Goal: Information Seeking & Learning: Learn about a topic

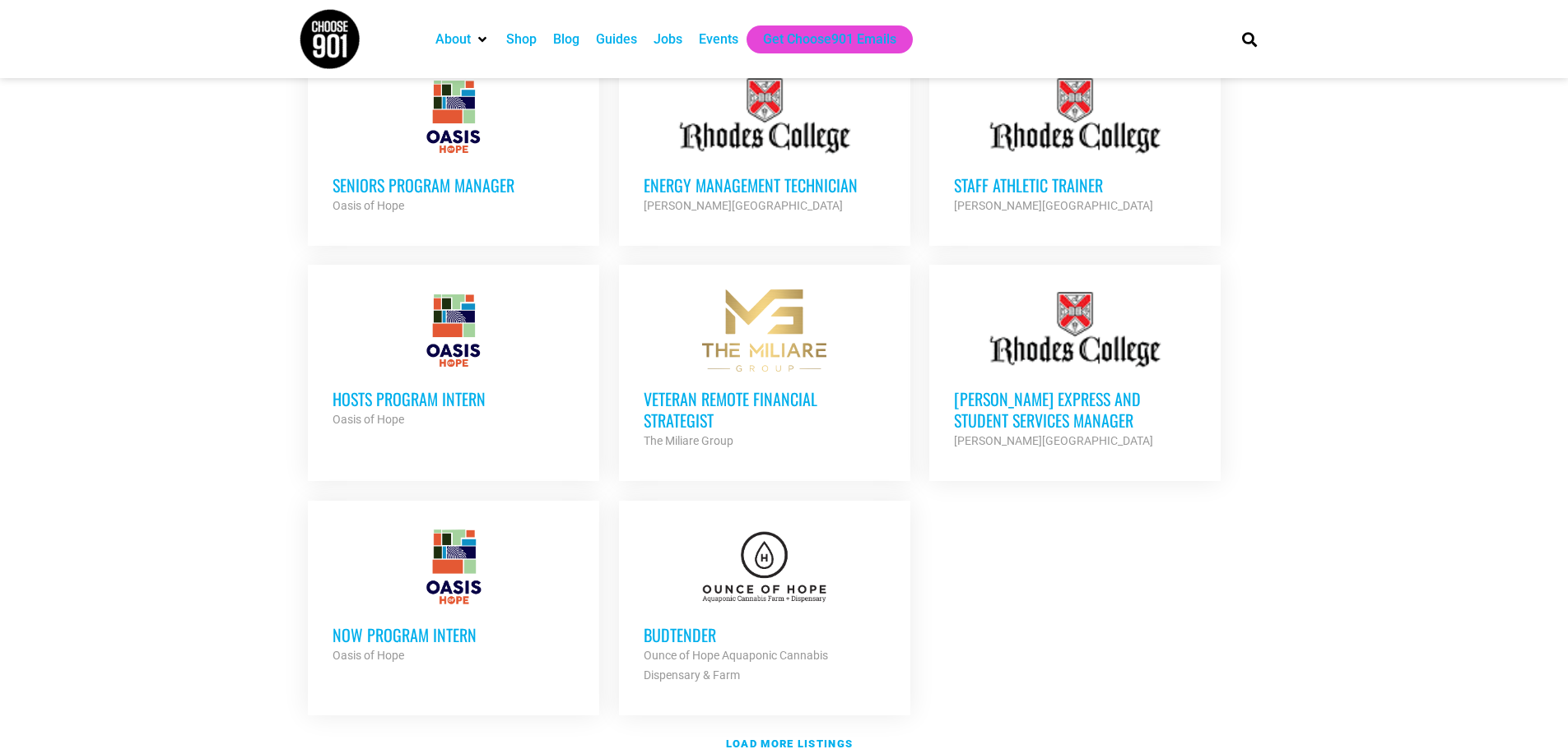
scroll to position [1728, 0]
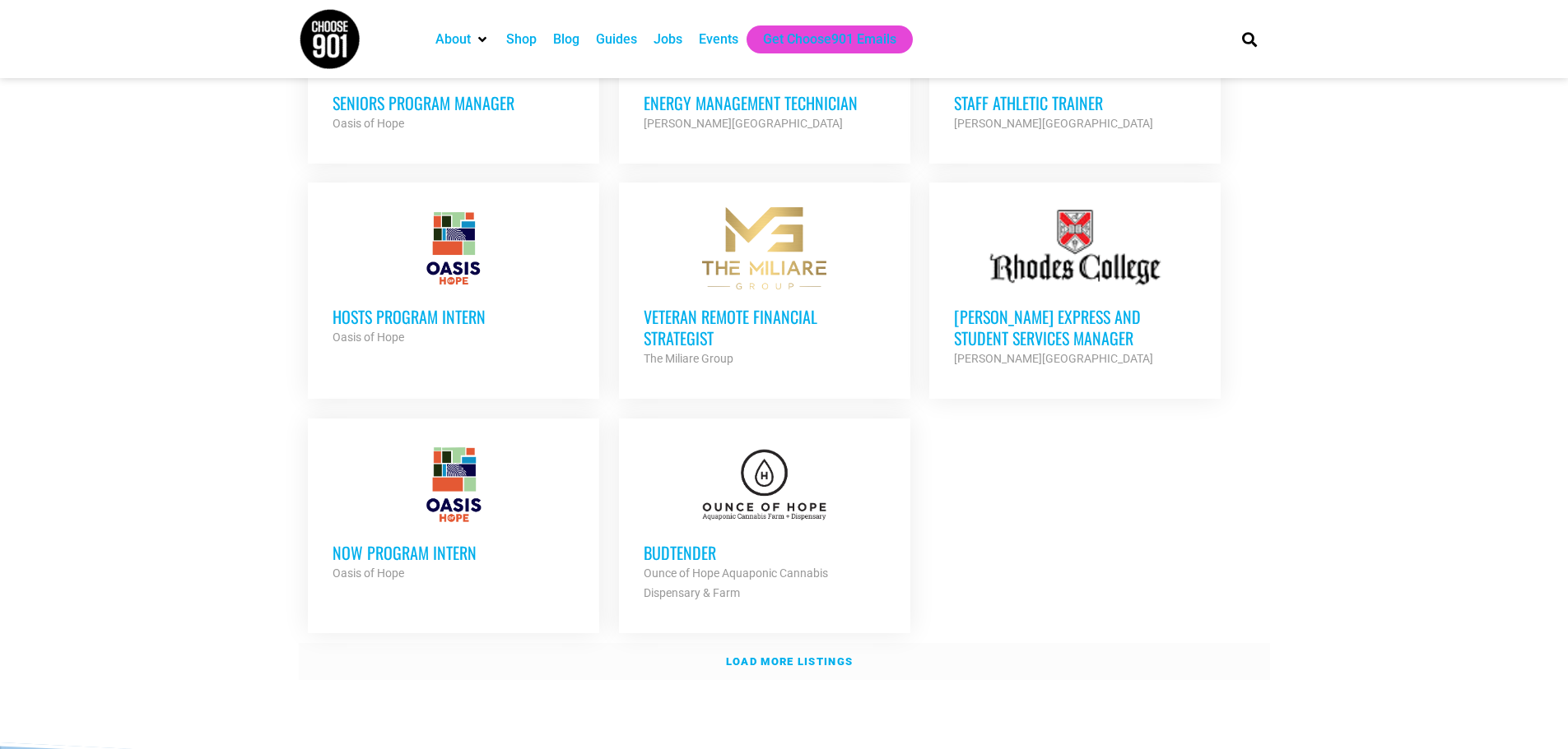
click at [838, 651] on link "Load more listings" at bounding box center [784, 662] width 971 height 38
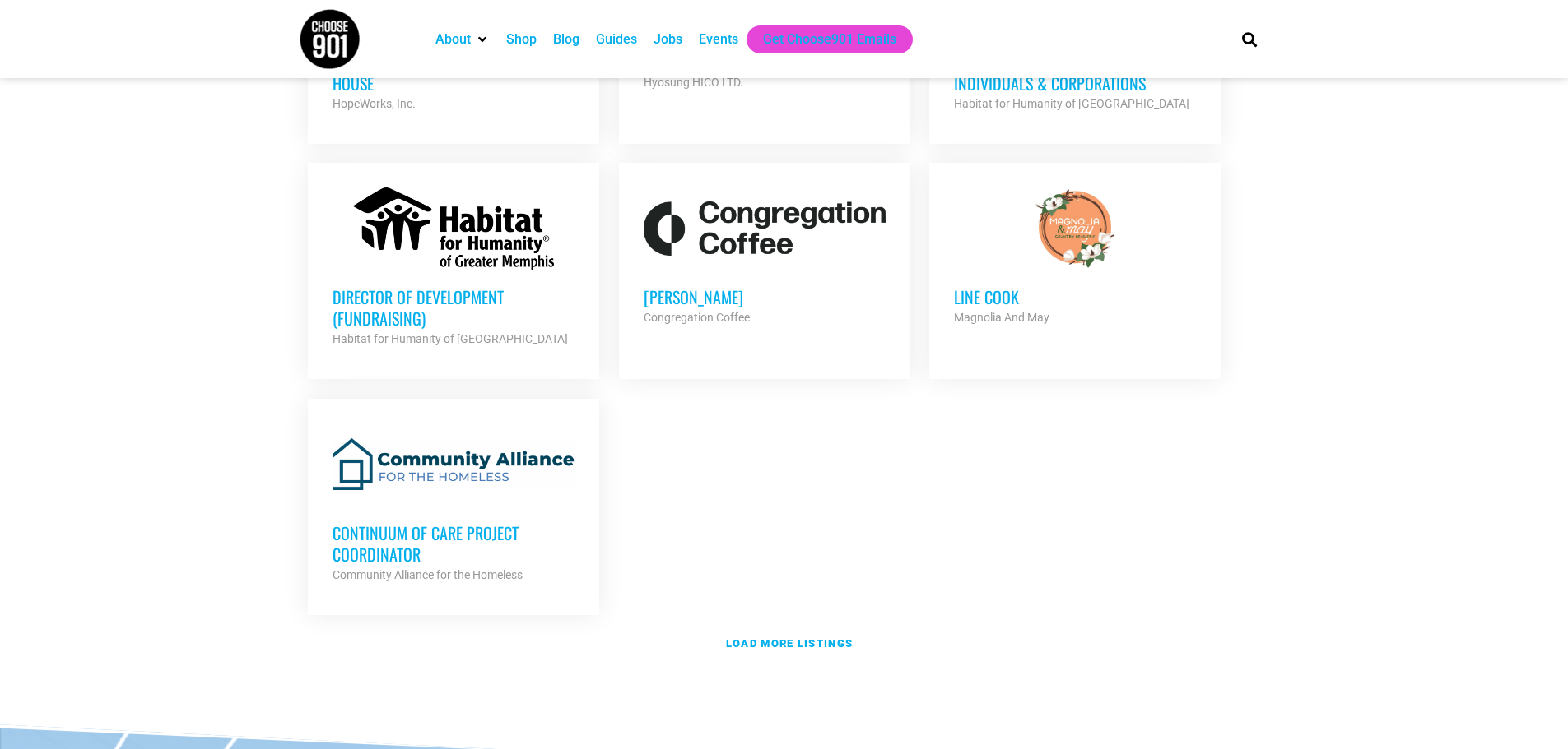
scroll to position [3455, 0]
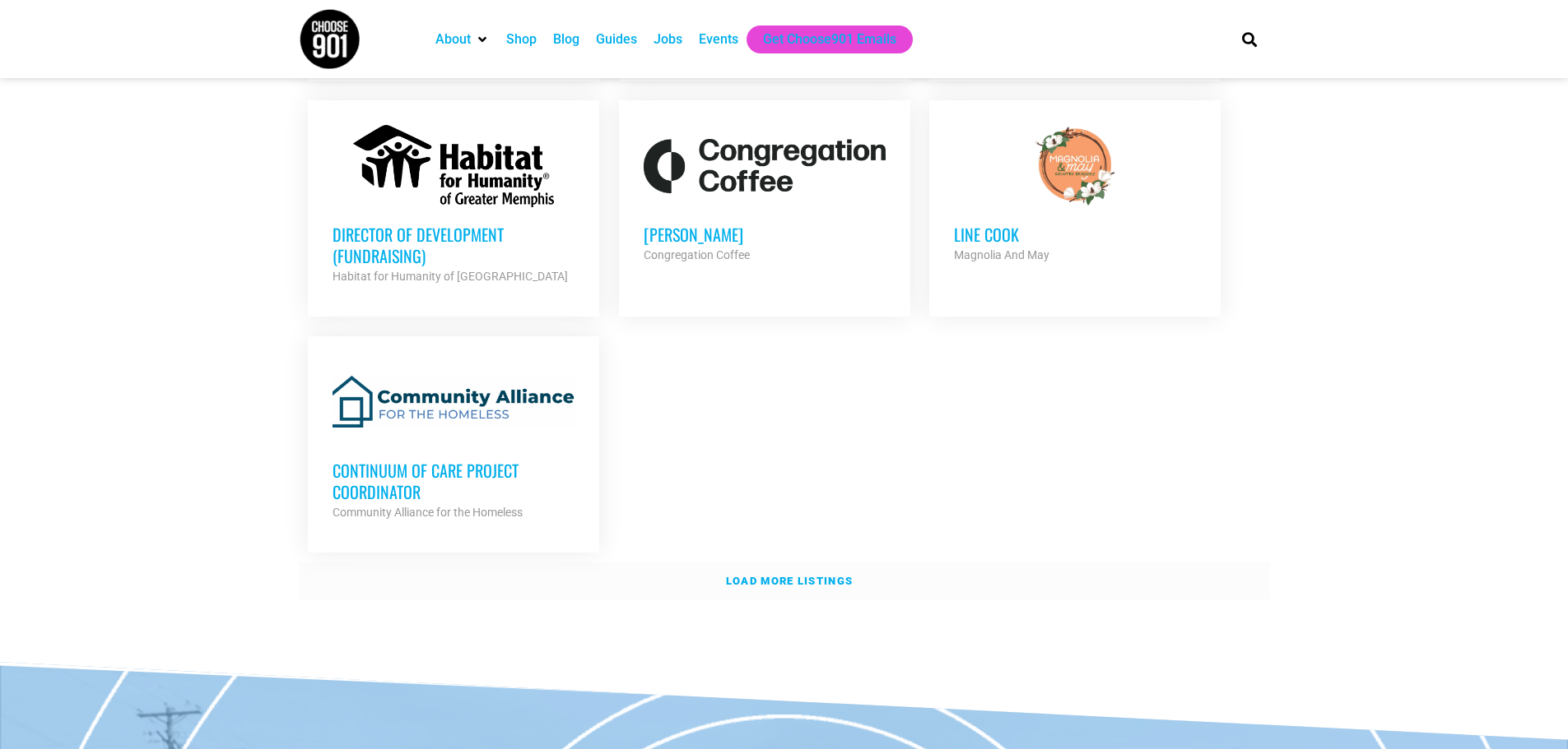
click at [847, 575] on strong "Load more listings" at bounding box center [790, 581] width 127 height 12
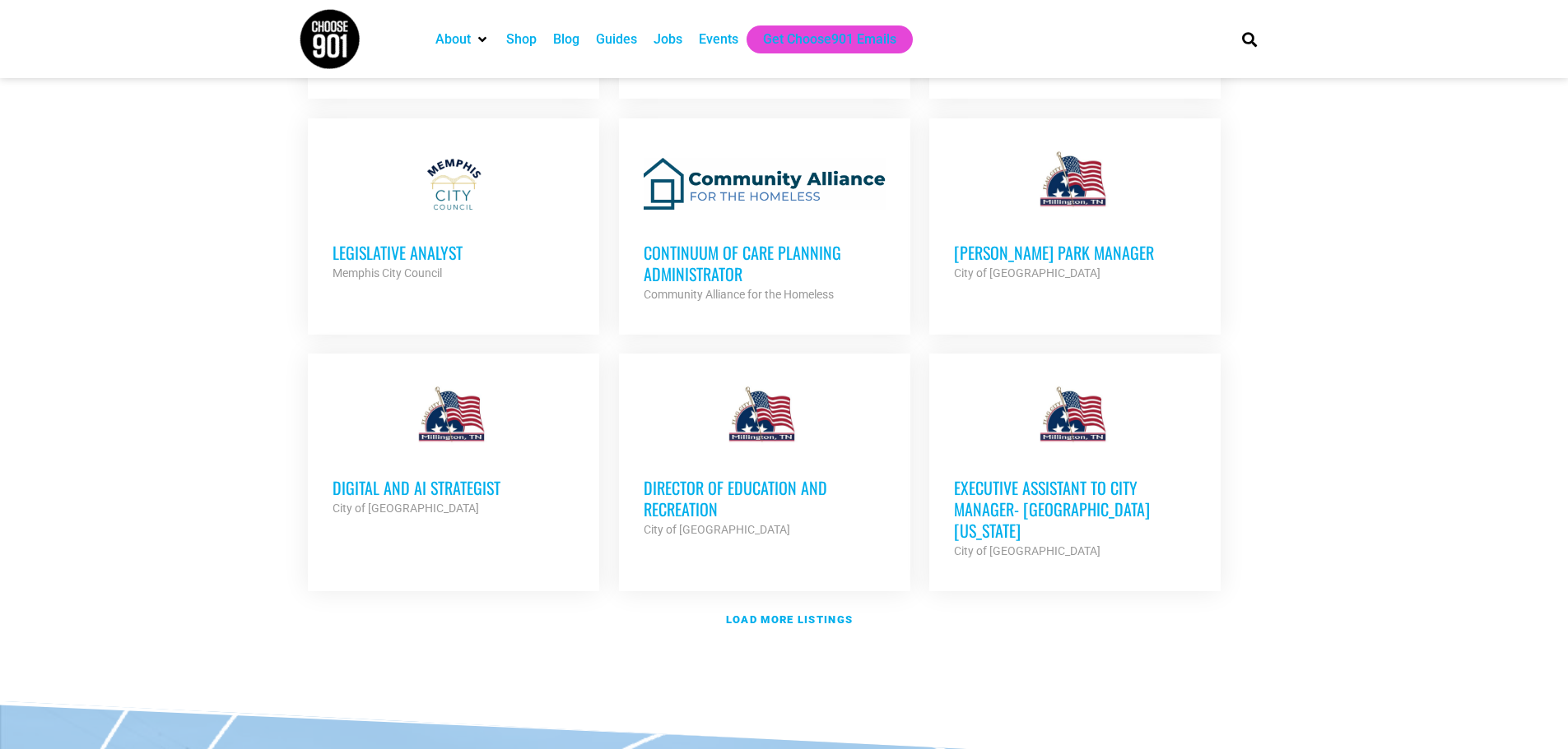
scroll to position [4936, 0]
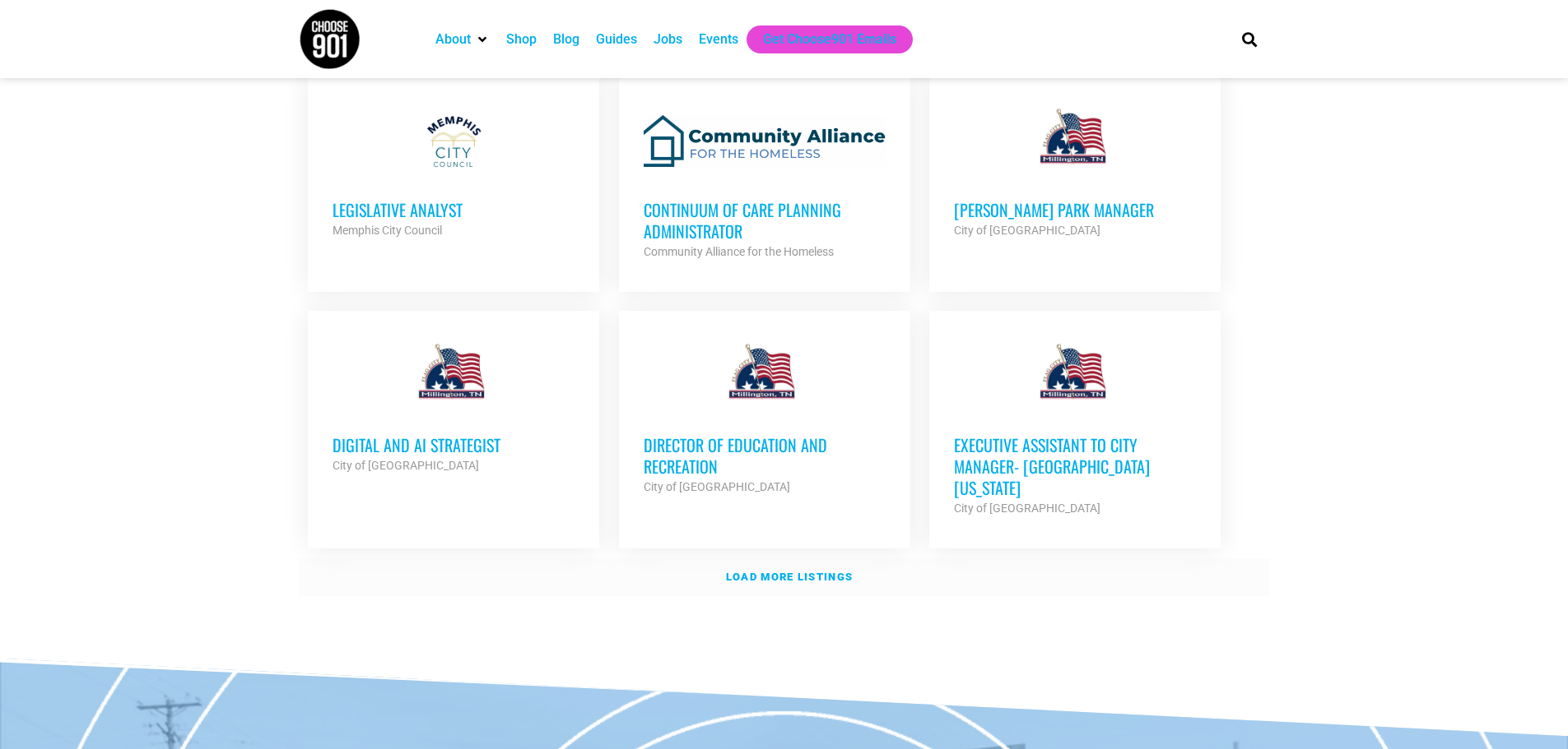
click at [839, 571] on strong "Load more listings" at bounding box center [790, 576] width 127 height 12
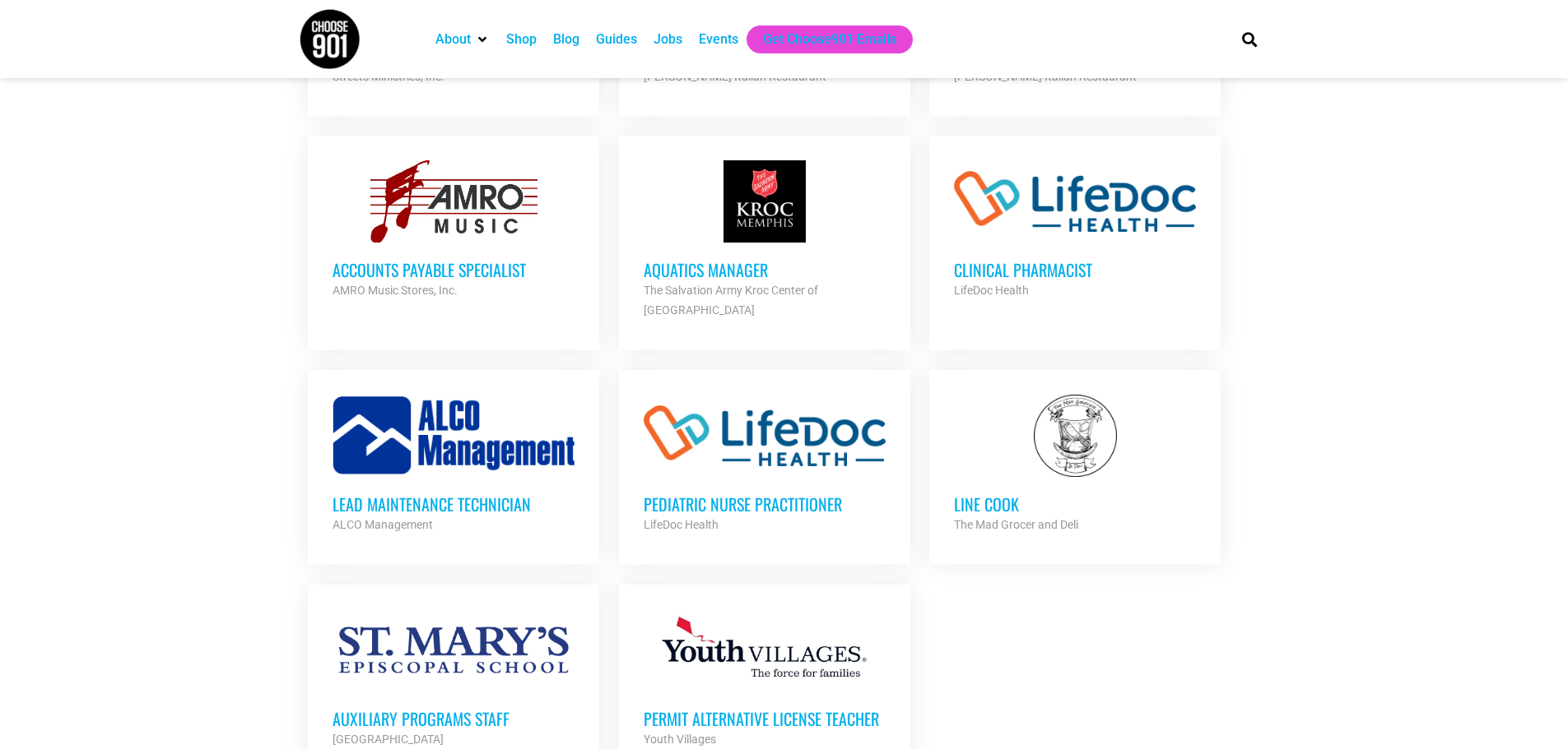
scroll to position [6417, 0]
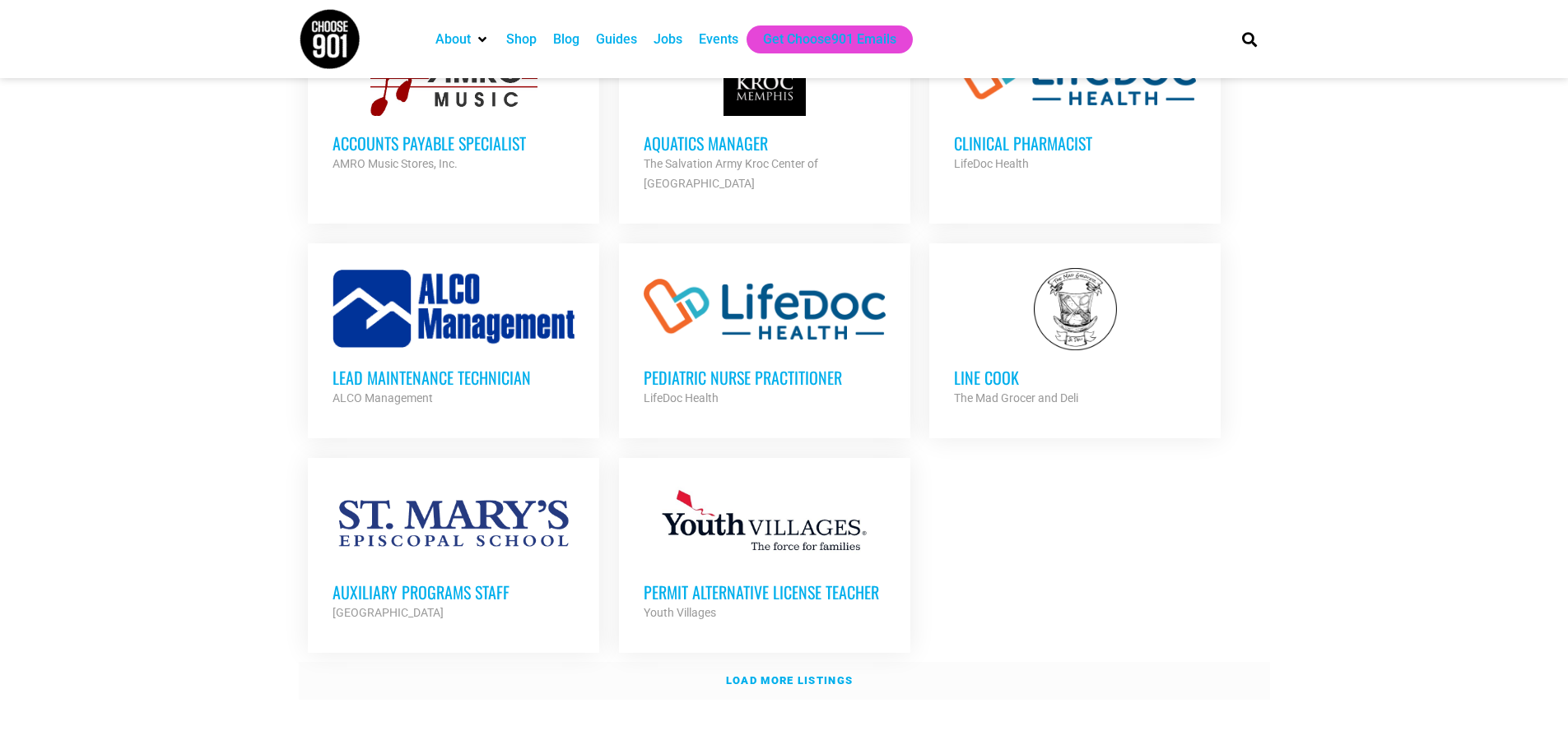
click at [845, 674] on strong "Load more listings" at bounding box center [790, 680] width 127 height 12
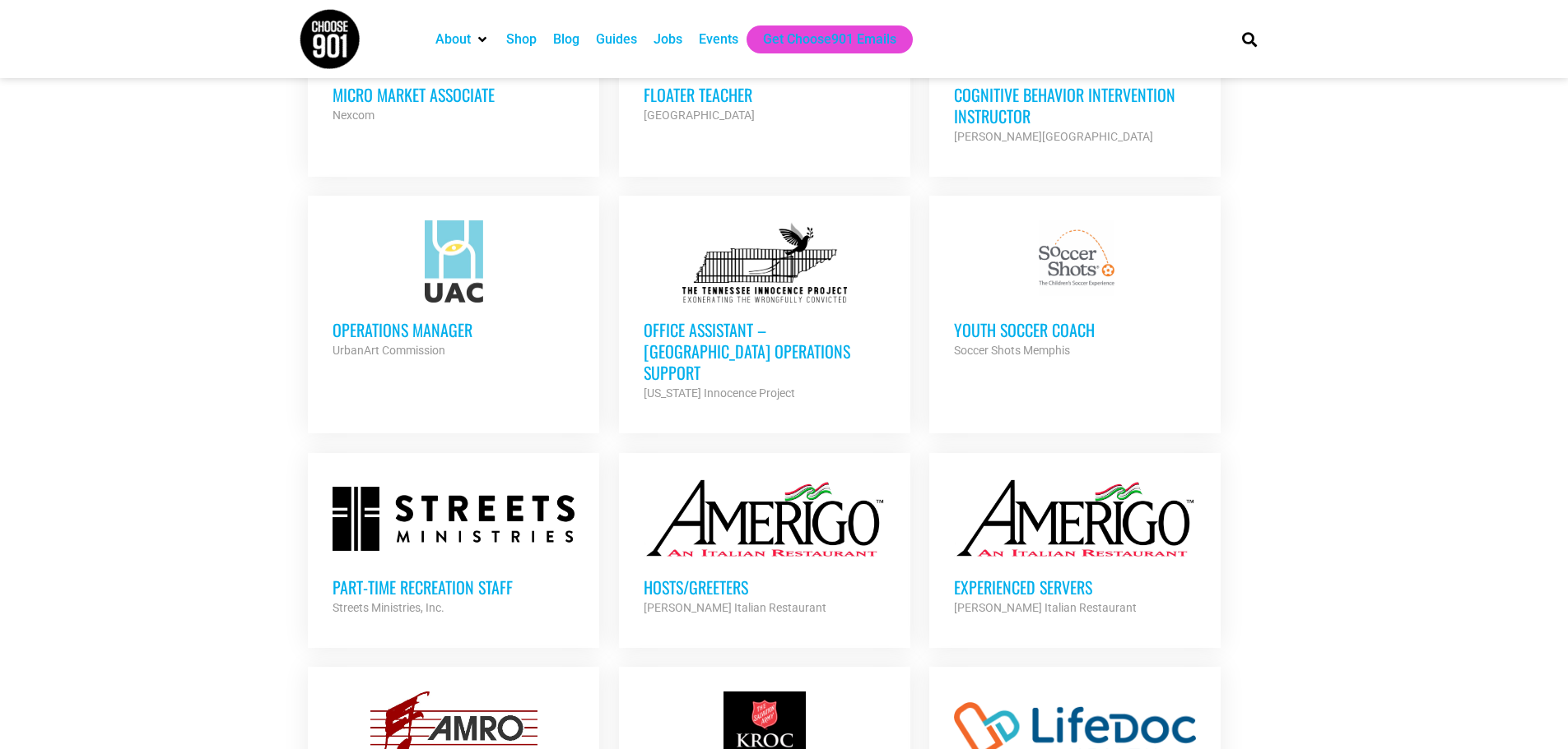
scroll to position [5676, 0]
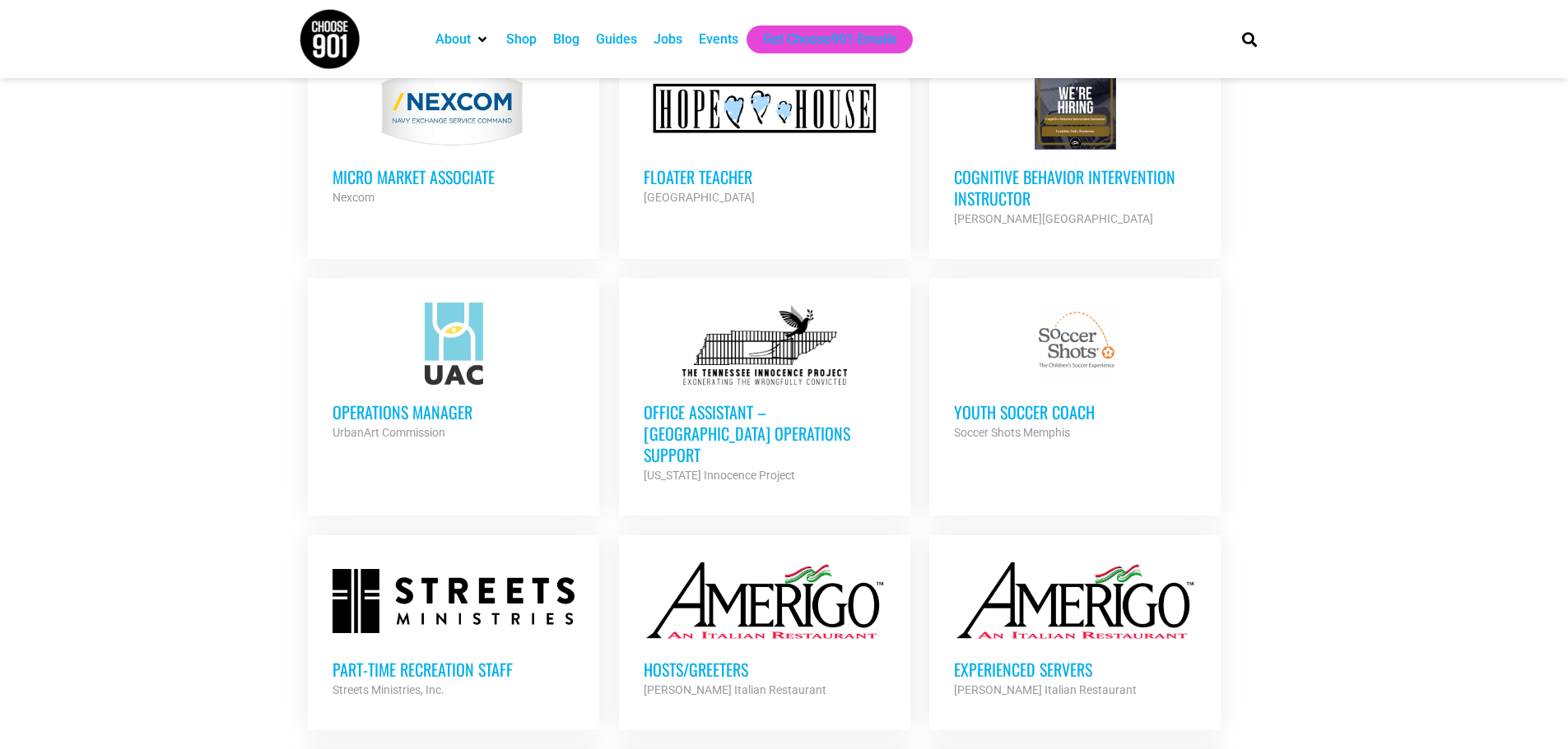
click at [472, 402] on h3 "Operations Manager" at bounding box center [453, 412] width 242 height 21
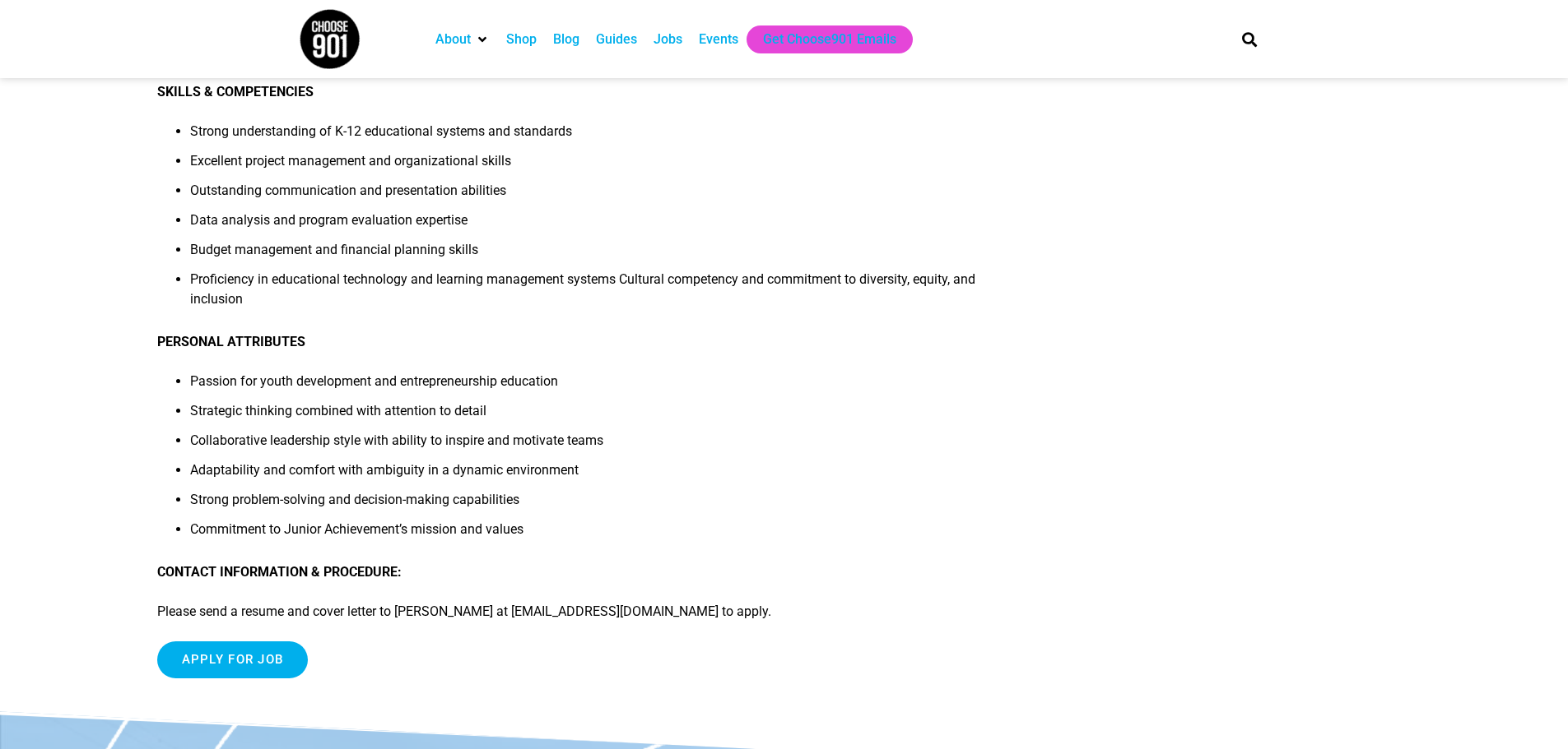
scroll to position [1563, 0]
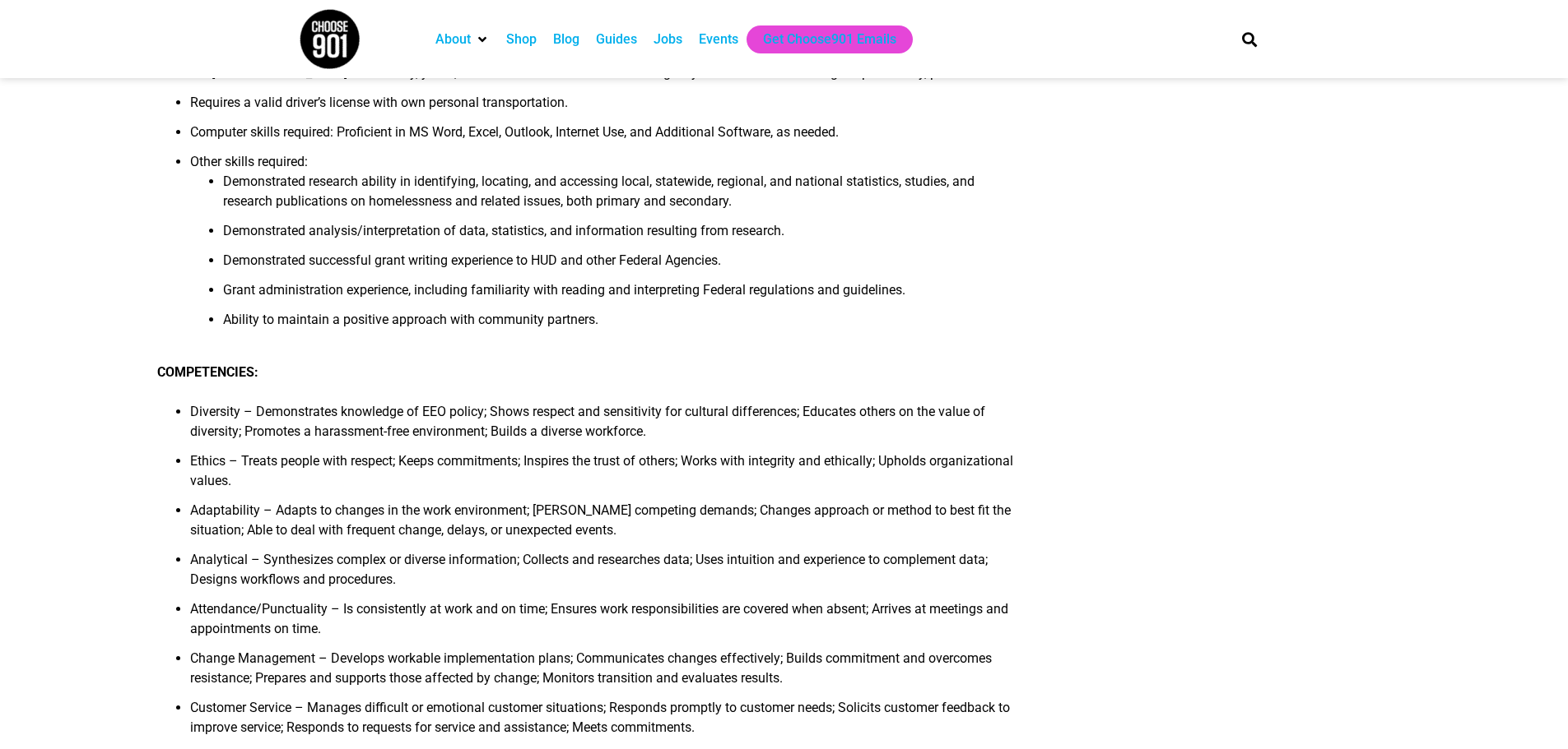
scroll to position [823, 0]
